Goal: Information Seeking & Learning: Learn about a topic

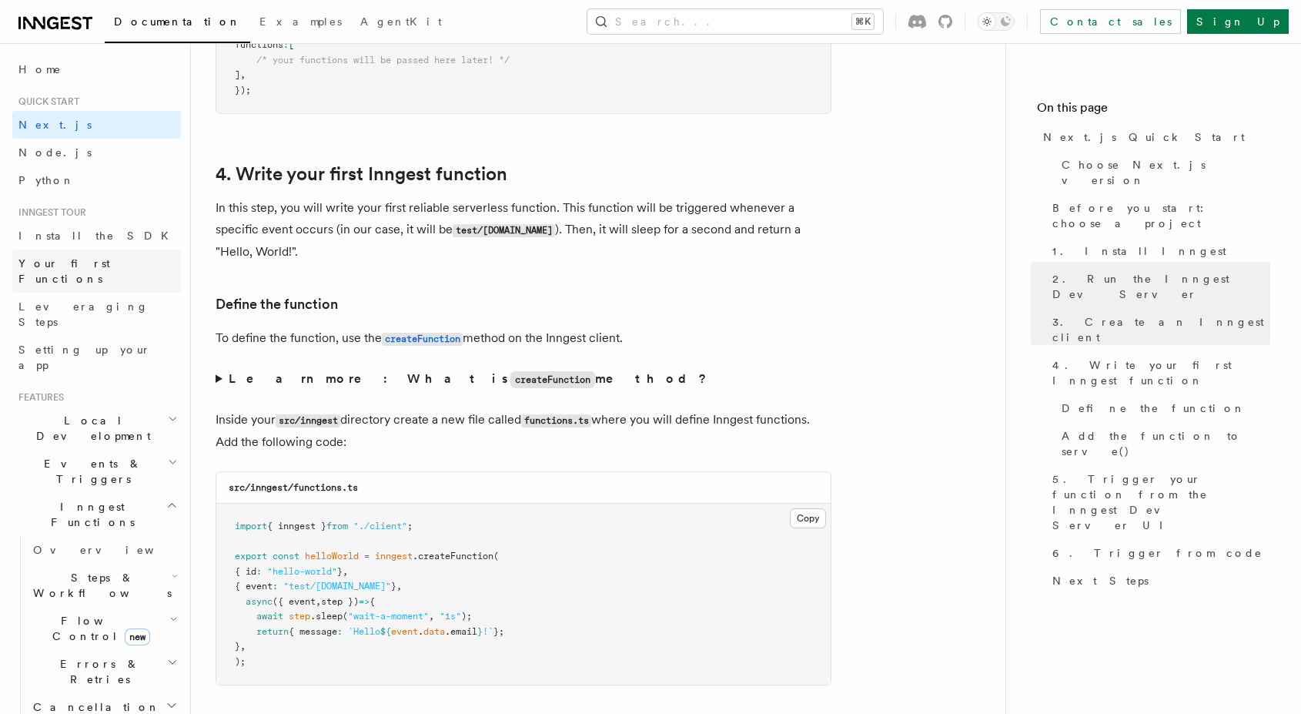
scroll to position [6, 0]
click at [97, 450] on span "Events & Triggers" at bounding box center [89, 465] width 155 height 31
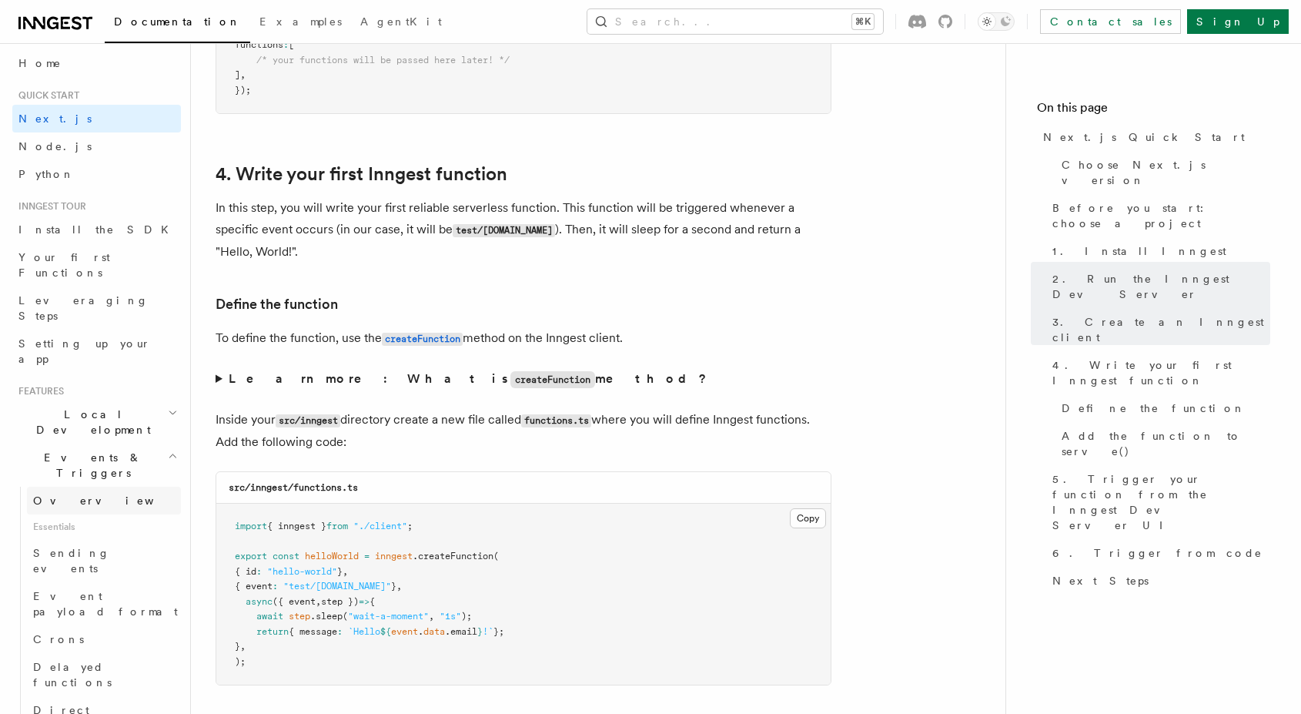
click at [86, 486] on link "Overview" at bounding box center [104, 500] width 154 height 28
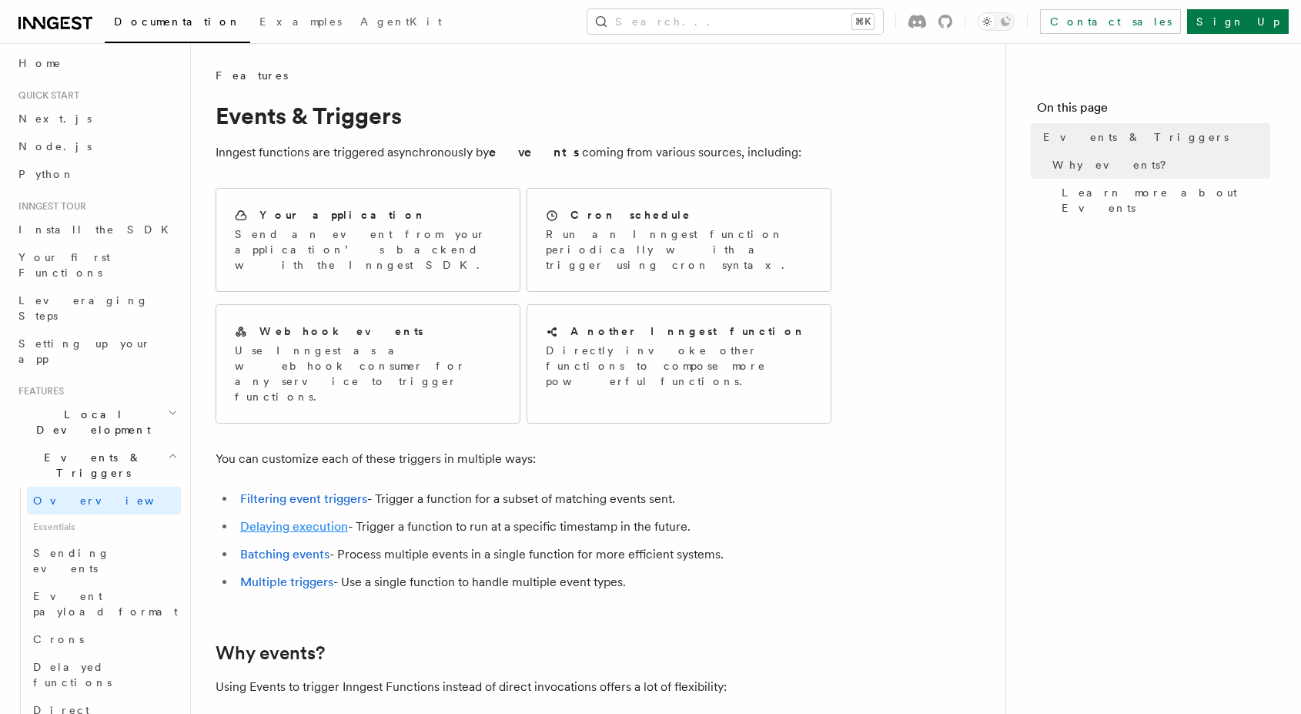
click at [299, 519] on link "Delaying execution" at bounding box center [294, 526] width 108 height 15
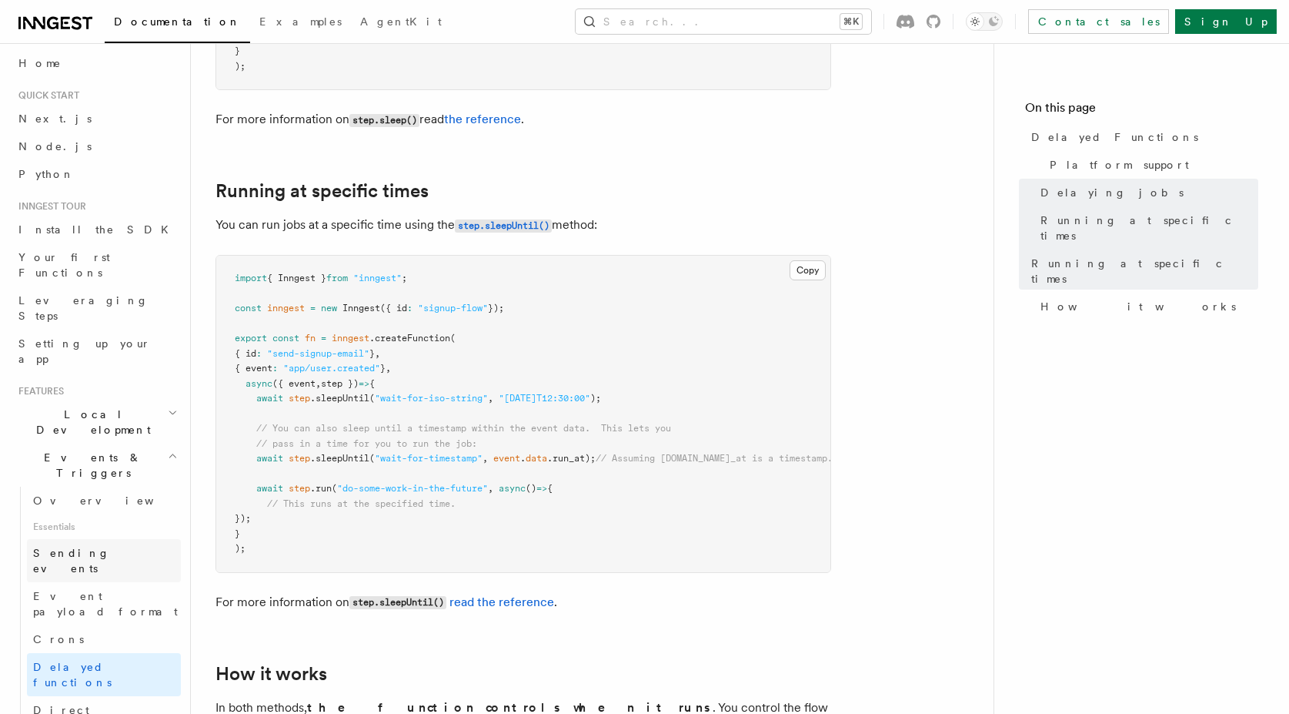
scroll to position [99, 0]
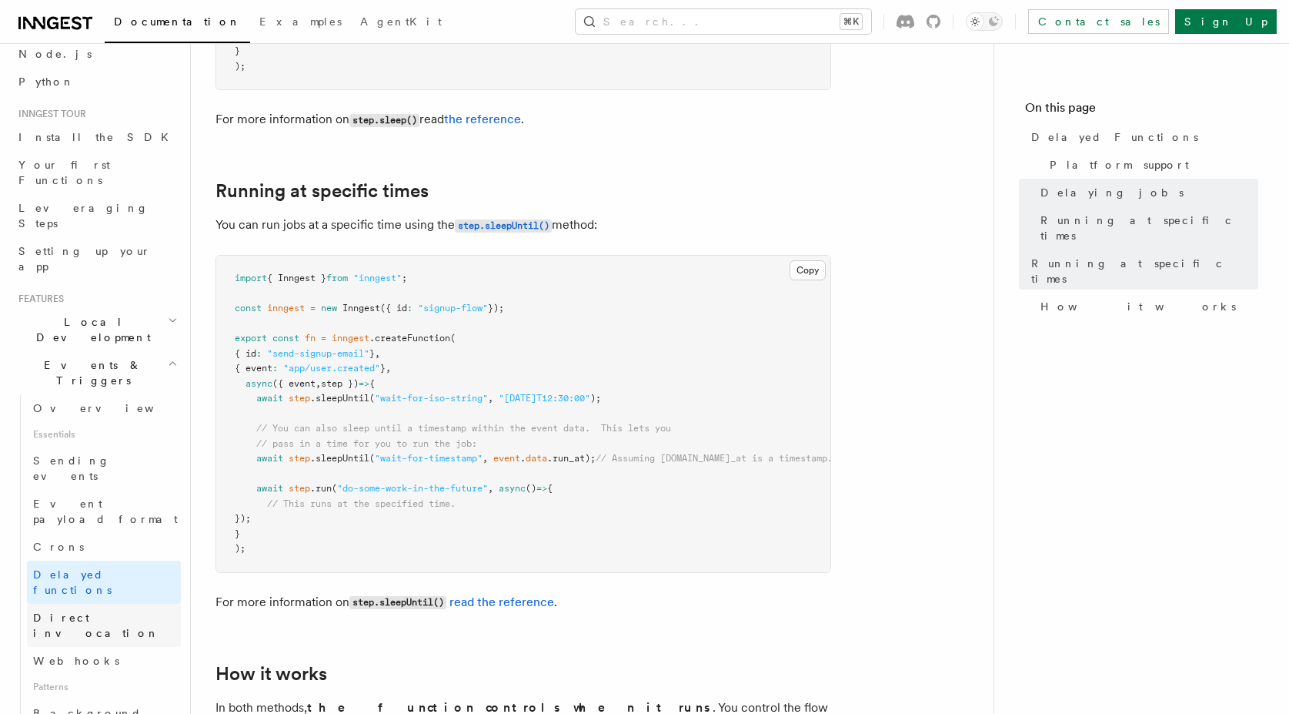
click at [75, 611] on span "Direct invocation" at bounding box center [96, 625] width 126 height 28
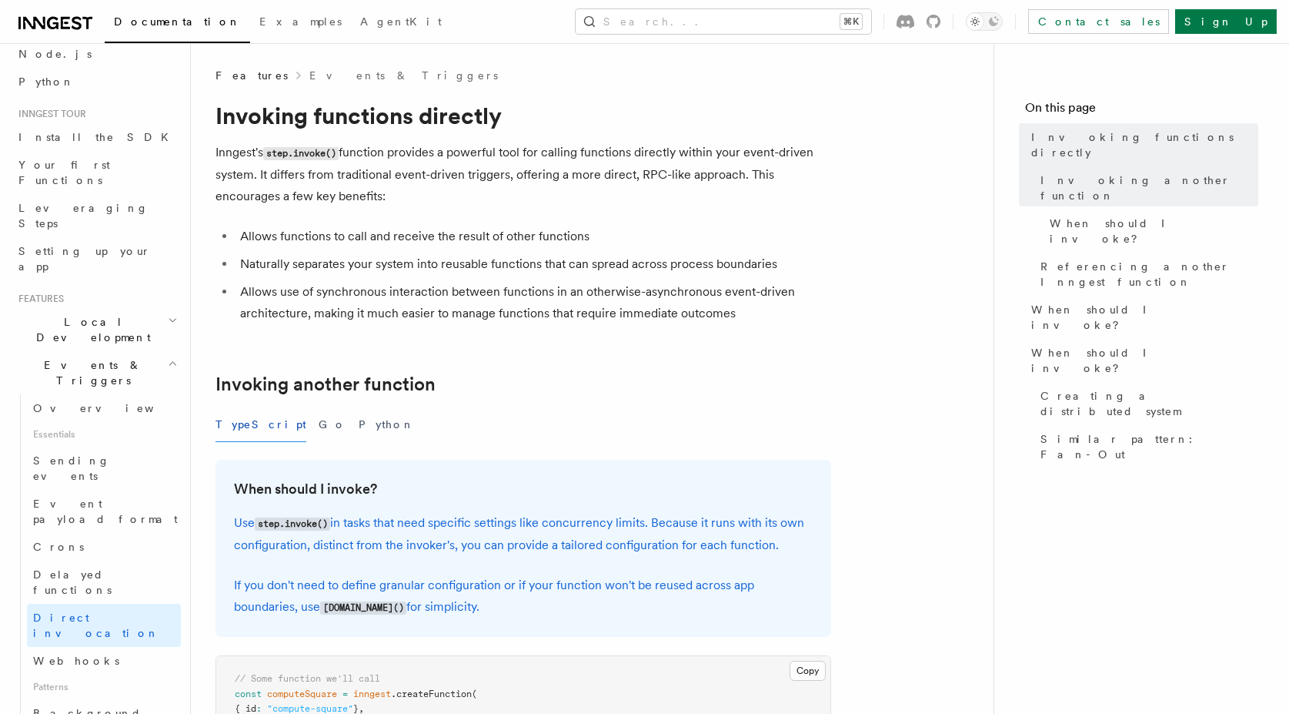
click at [416, 293] on li "Allows use of synchronous interaction between functions in an otherwise-asynchr…" at bounding box center [534, 302] width 596 height 43
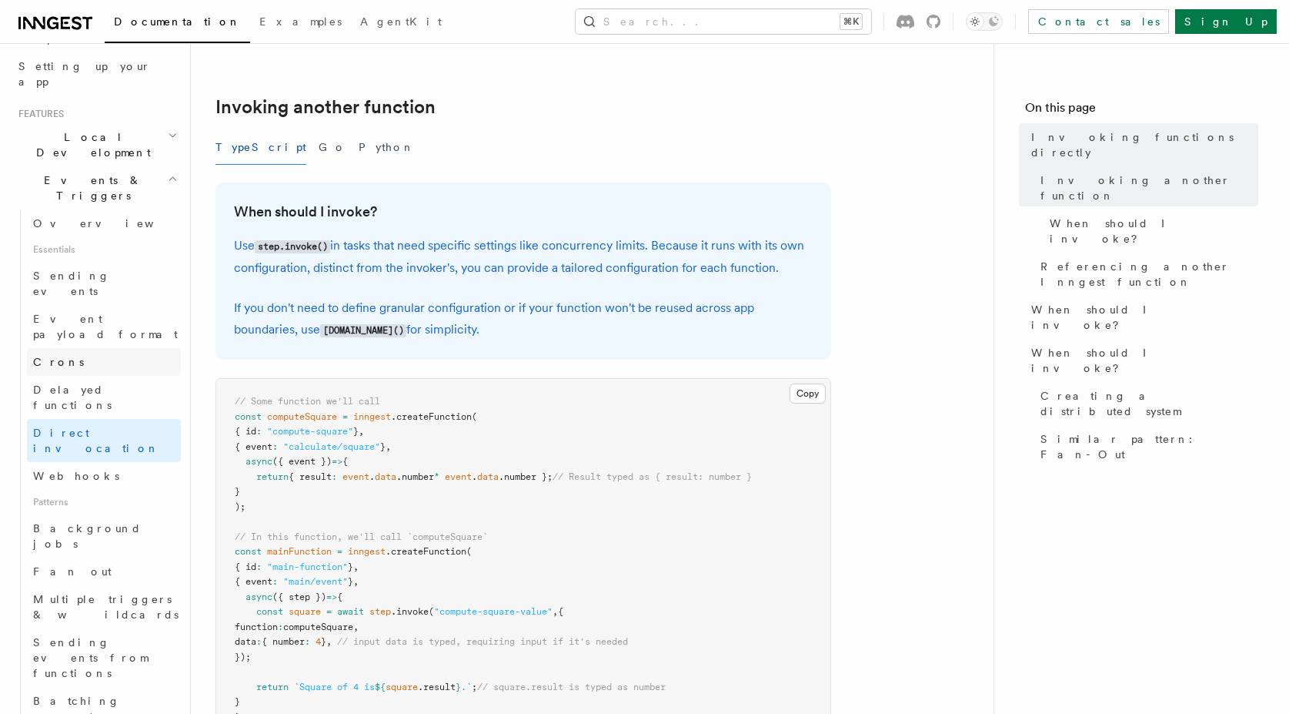
scroll to position [99, 0]
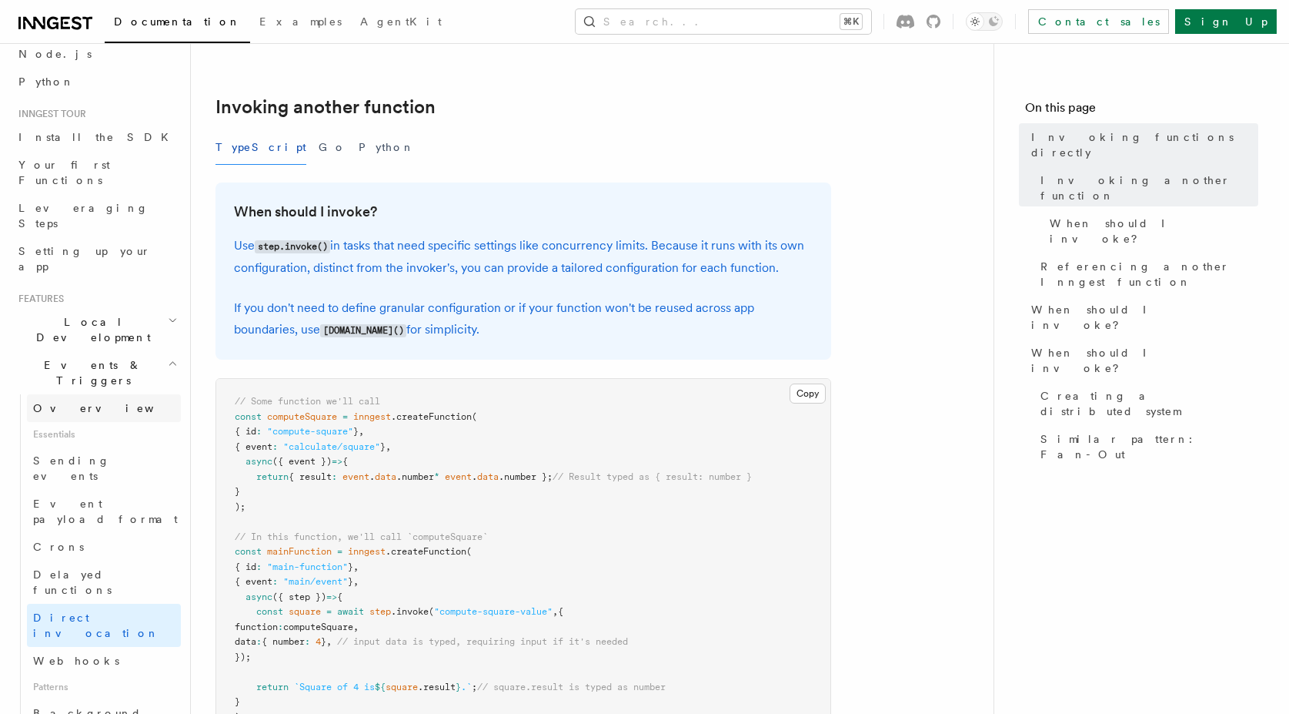
click at [75, 402] on span "Overview" at bounding box center [112, 408] width 159 height 12
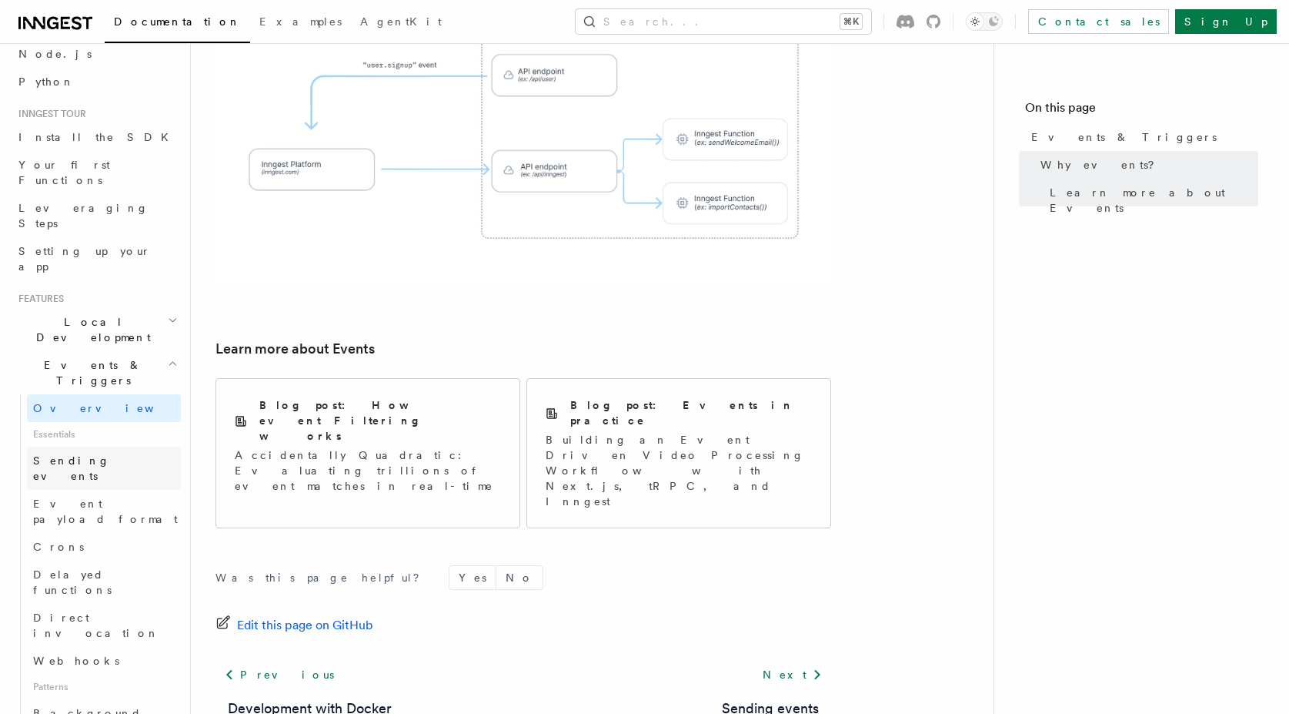
scroll to position [191, 0]
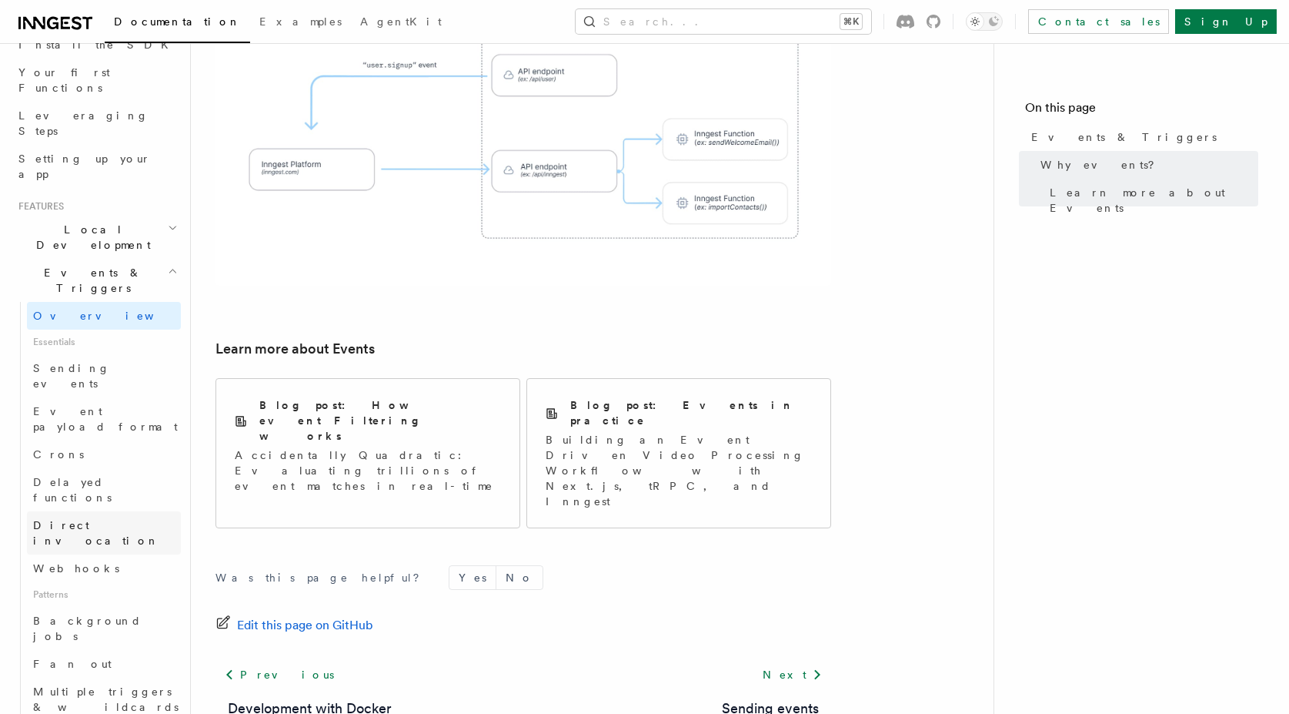
click at [100, 519] on span "Direct invocation" at bounding box center [96, 533] width 126 height 28
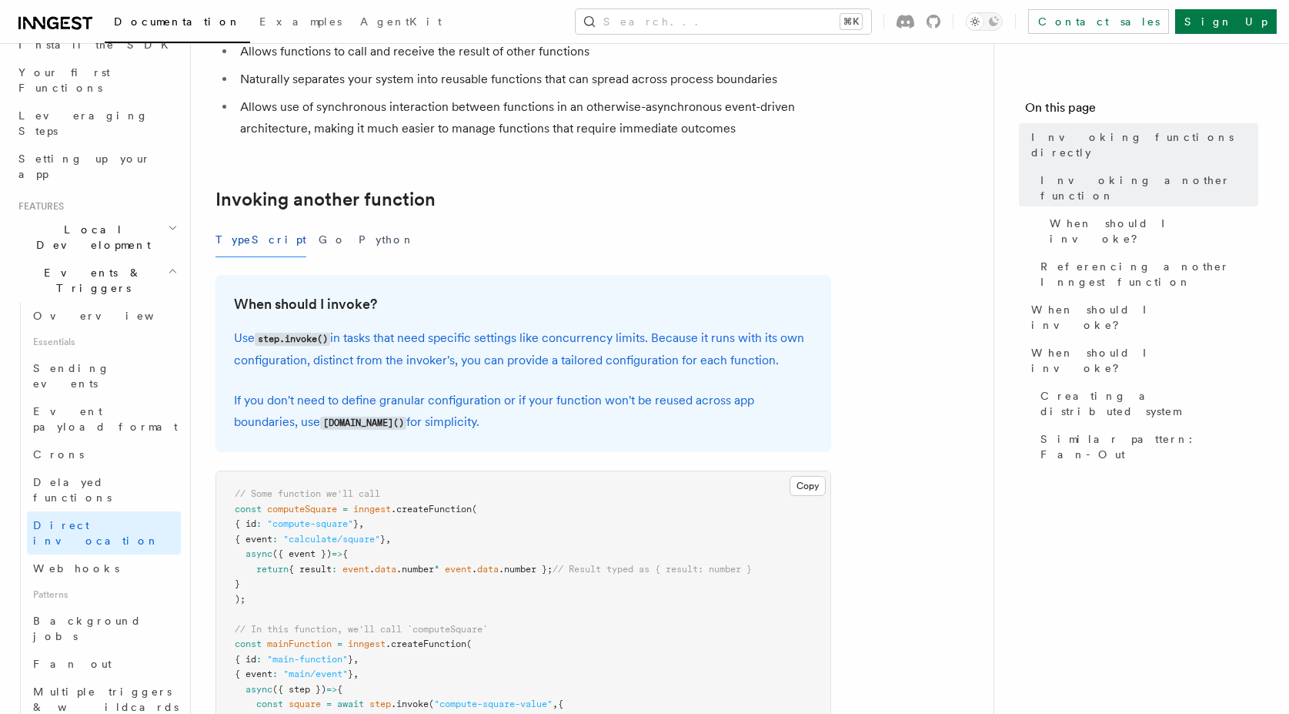
click at [350, 429] on code "[DOMAIN_NAME]()" at bounding box center [363, 422] width 86 height 13
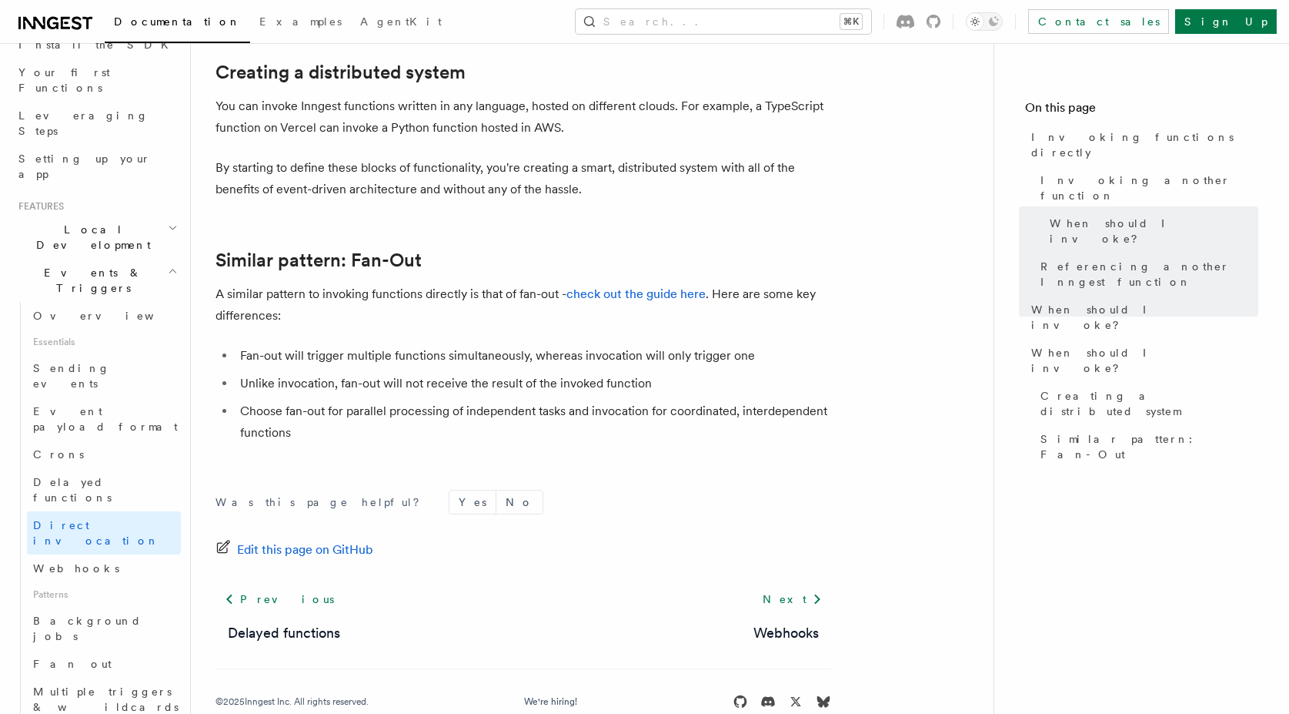
scroll to position [2124, 0]
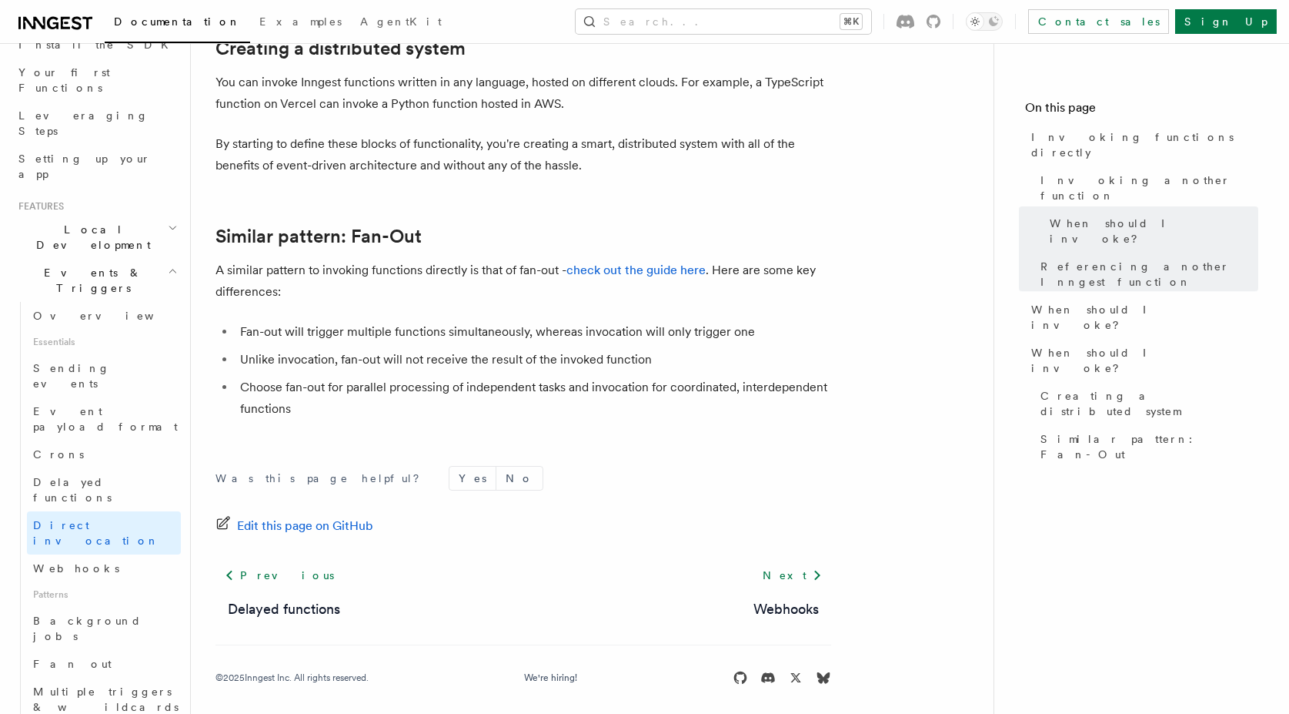
click at [255, 291] on p "A similar pattern to invoking functions directly is that of fan-out - check out…" at bounding box center [524, 280] width 616 height 43
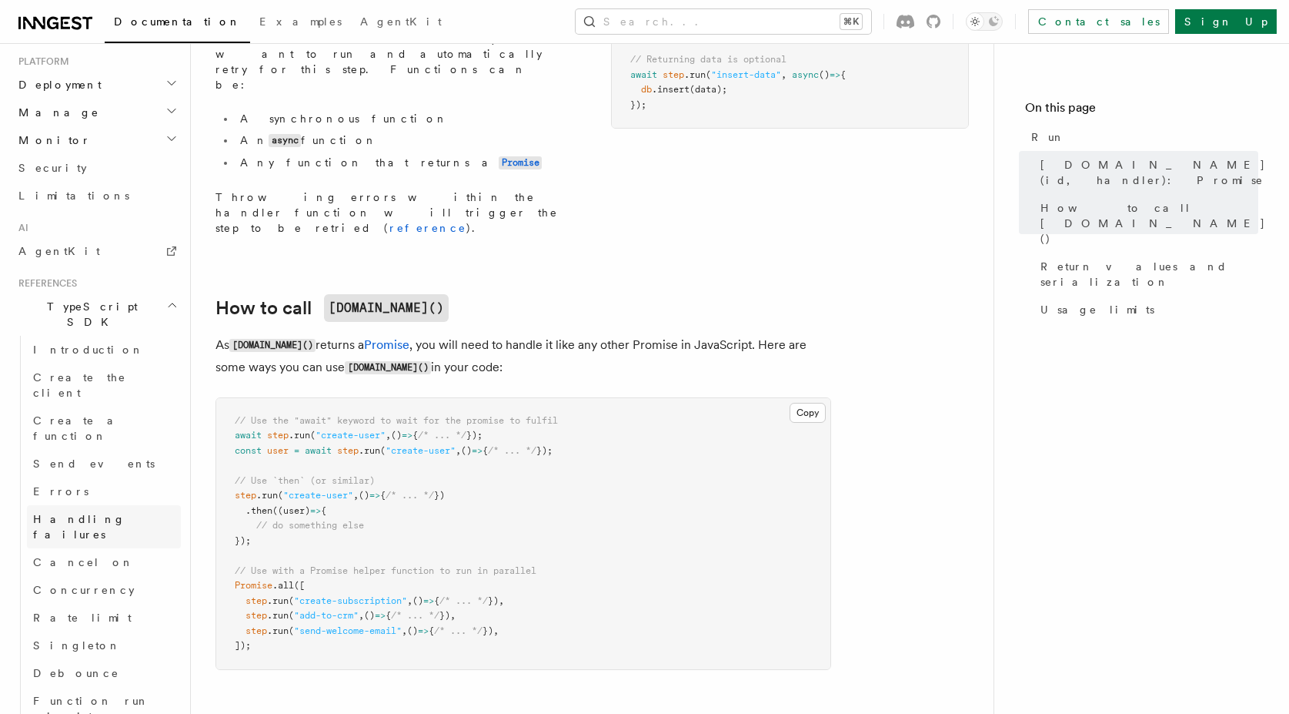
scroll to position [1016, 0]
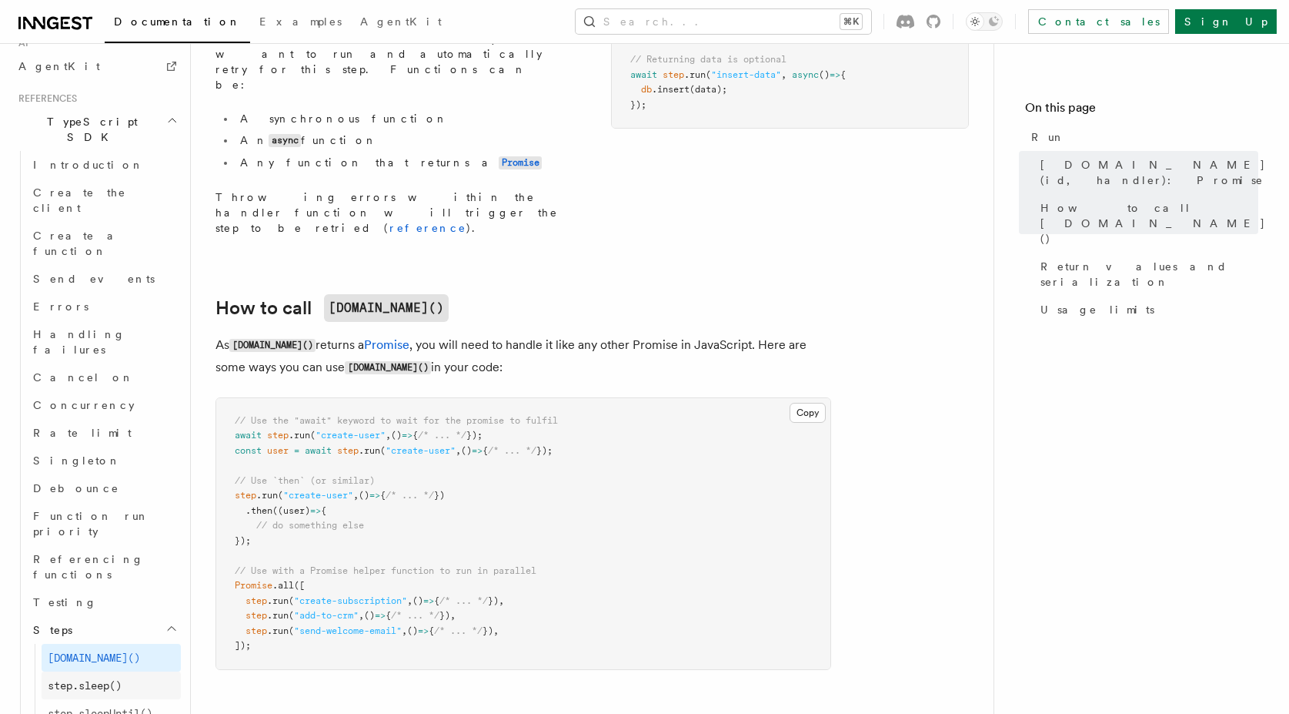
click at [122, 679] on span "step.sleep()" at bounding box center [85, 685] width 74 height 12
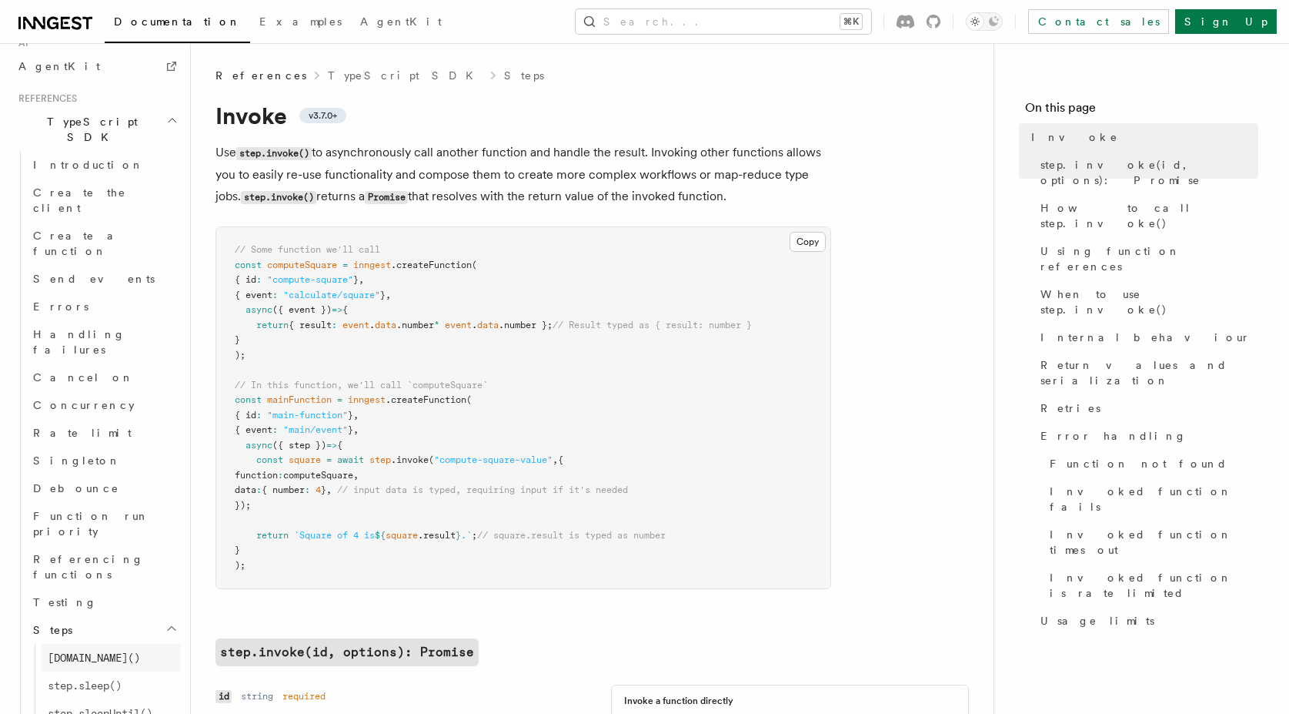
click at [89, 651] on span "[DOMAIN_NAME]()" at bounding box center [94, 657] width 92 height 12
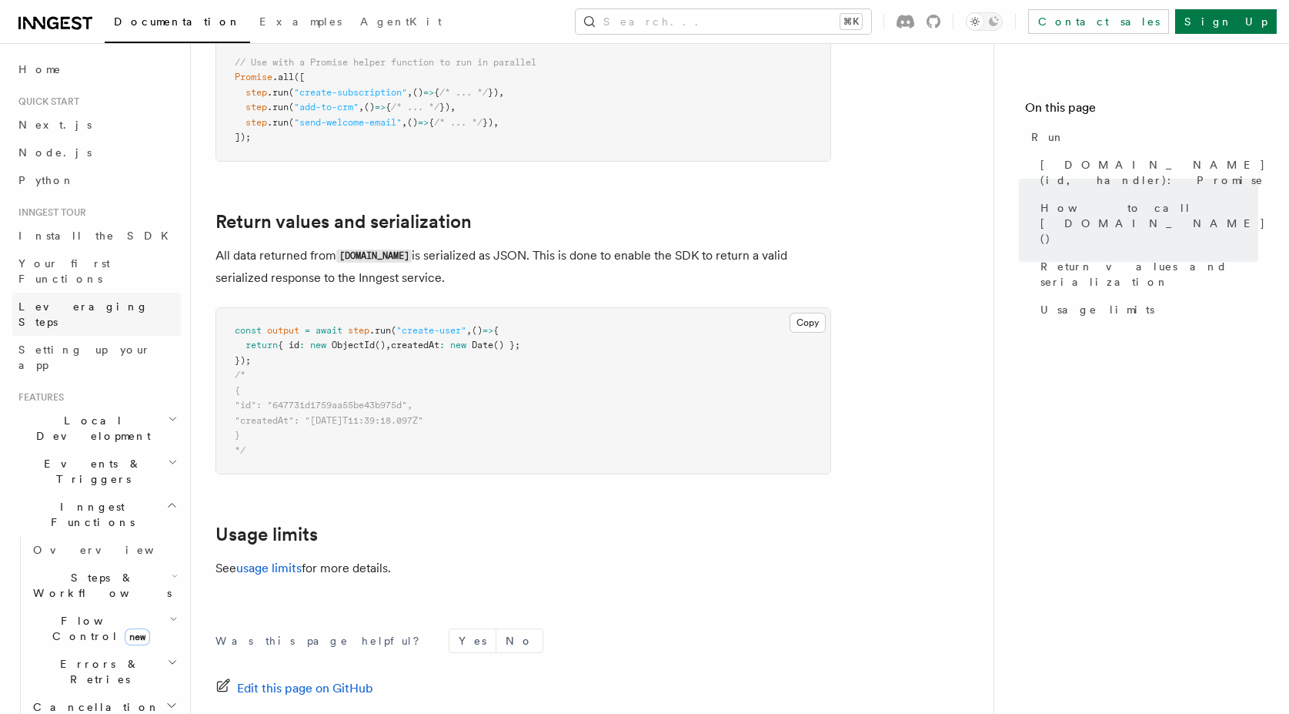
click at [85, 300] on span "Leveraging Steps" at bounding box center [83, 314] width 130 height 28
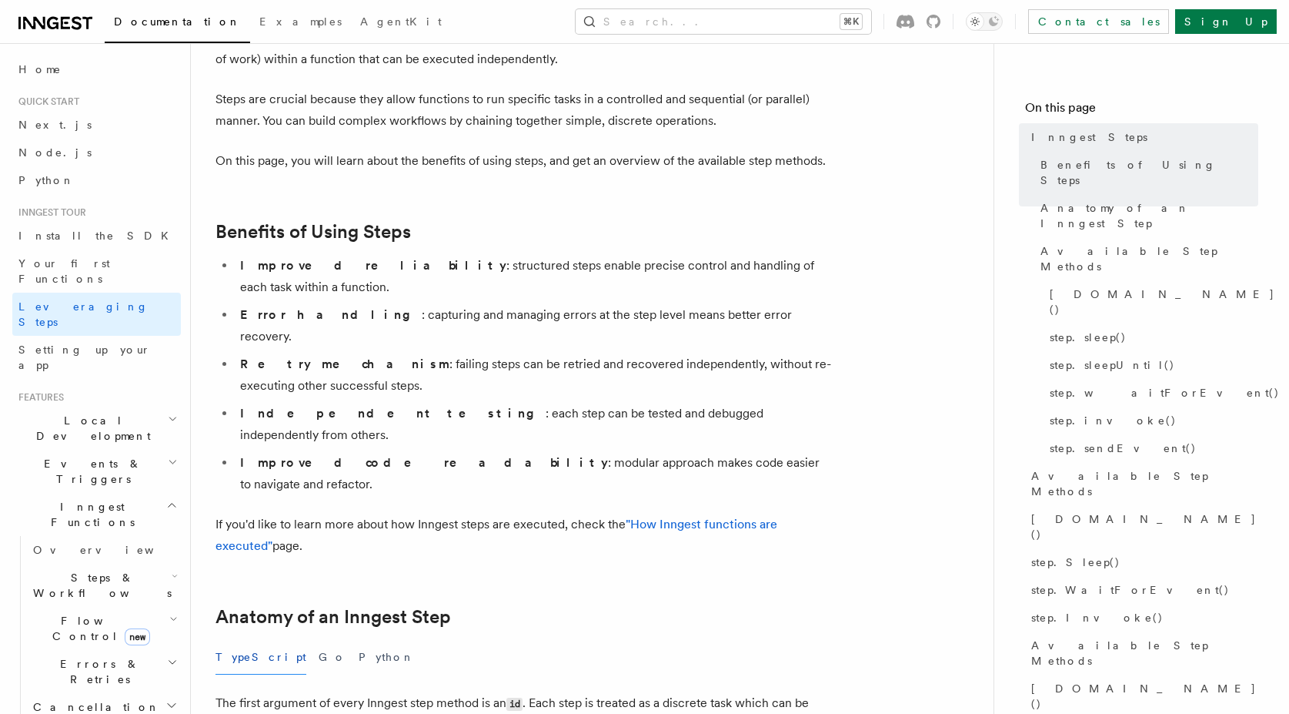
scroll to position [484, 0]
